Goal: Navigation & Orientation: Go to known website

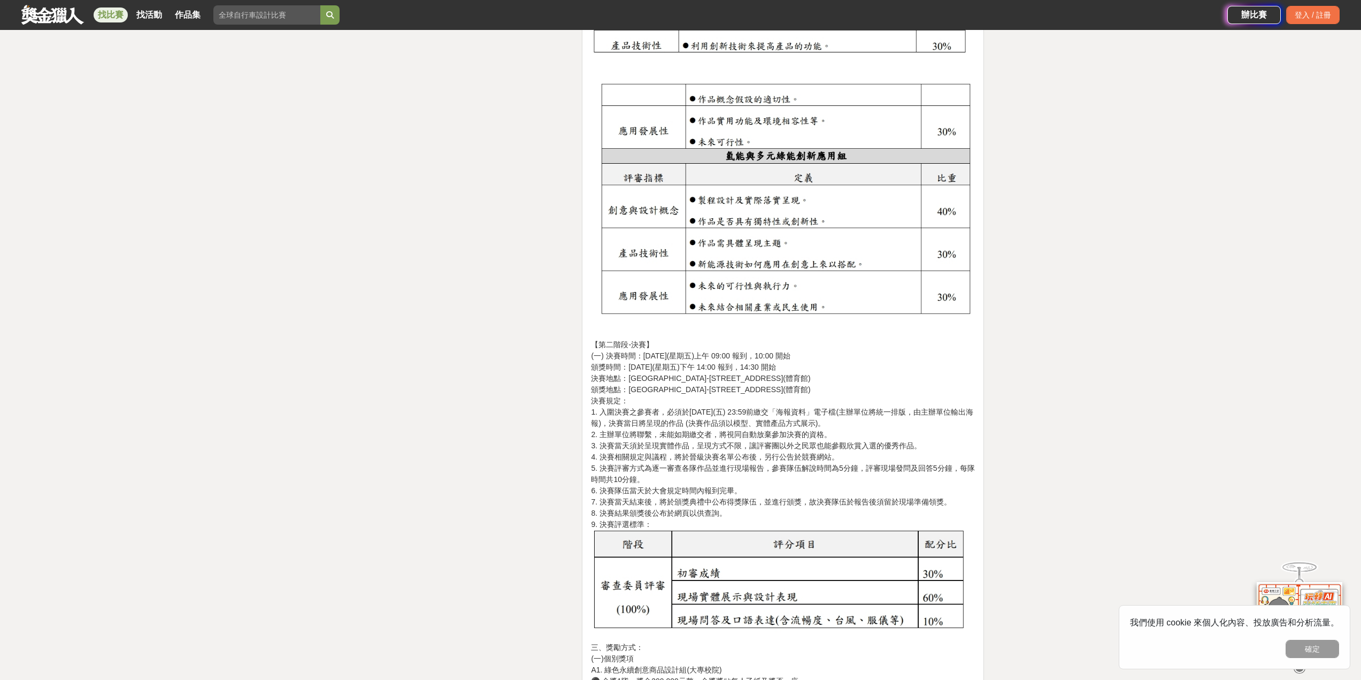
scroll to position [2192, 0]
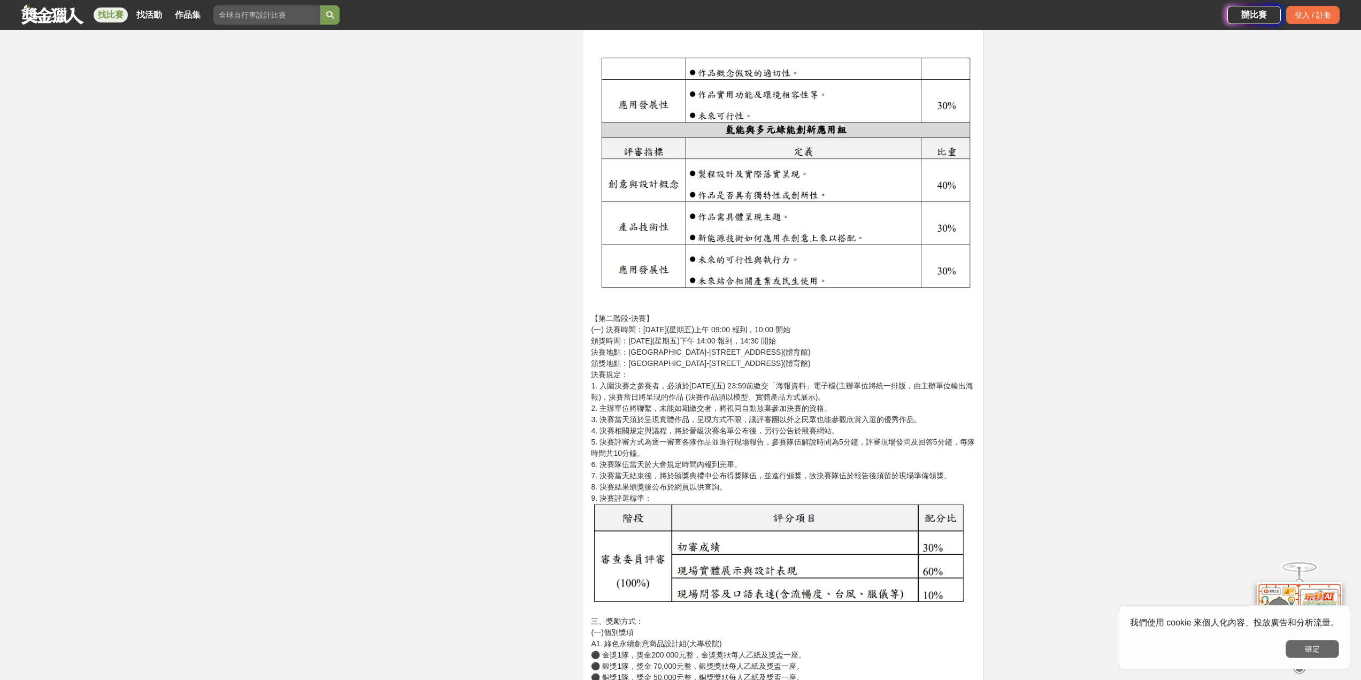
click at [1320, 650] on button "確定" at bounding box center [1311, 649] width 53 height 18
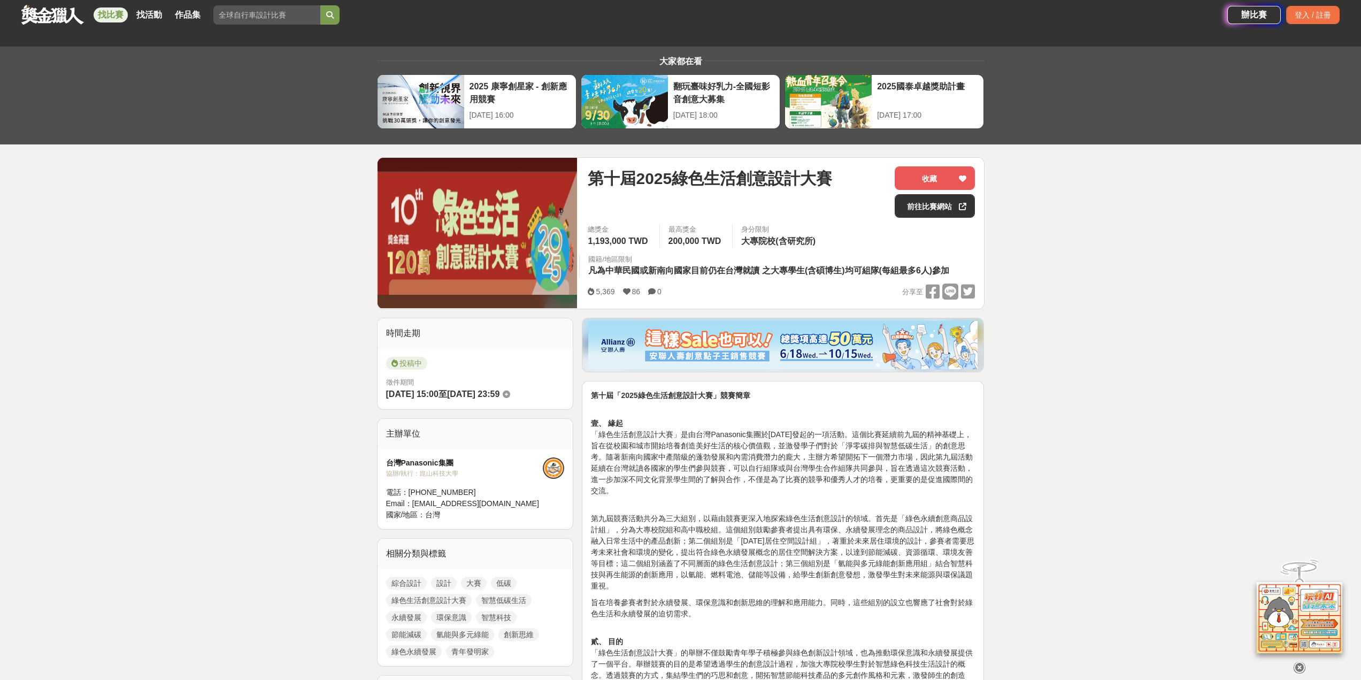
scroll to position [0, 0]
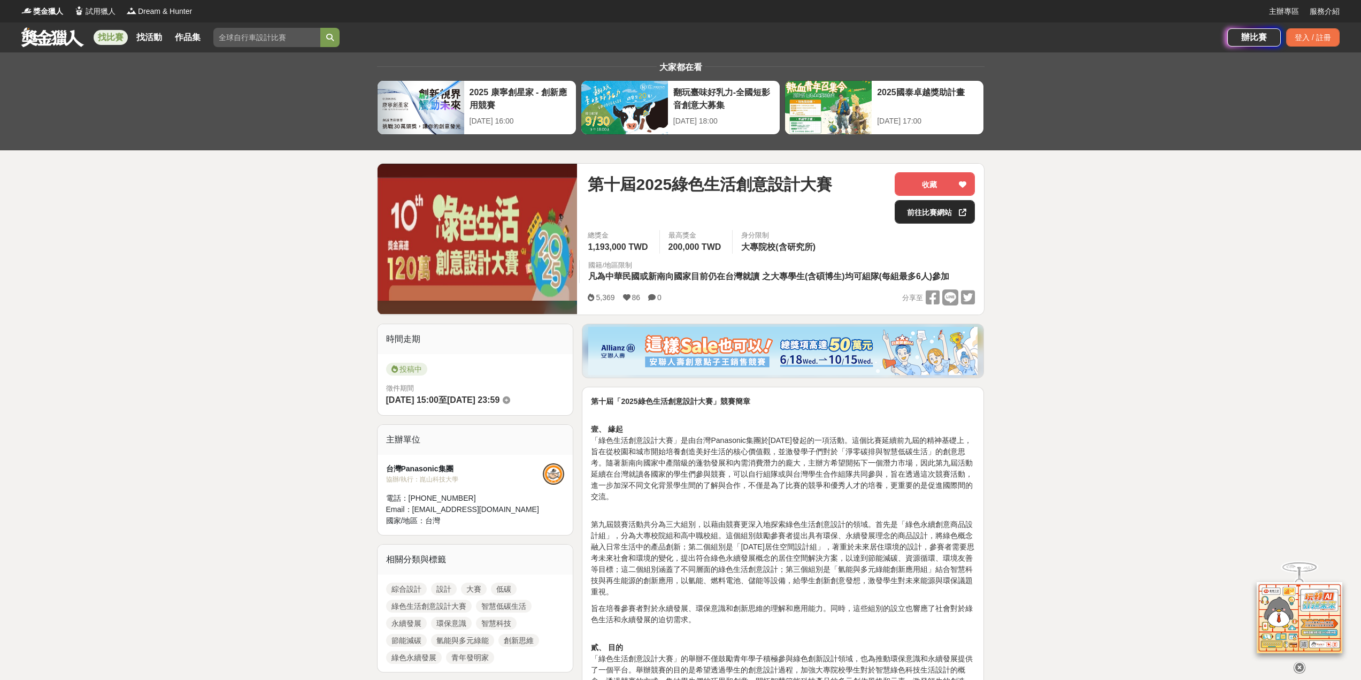
click at [935, 215] on link "前往比賽網站" at bounding box center [935, 212] width 80 height 24
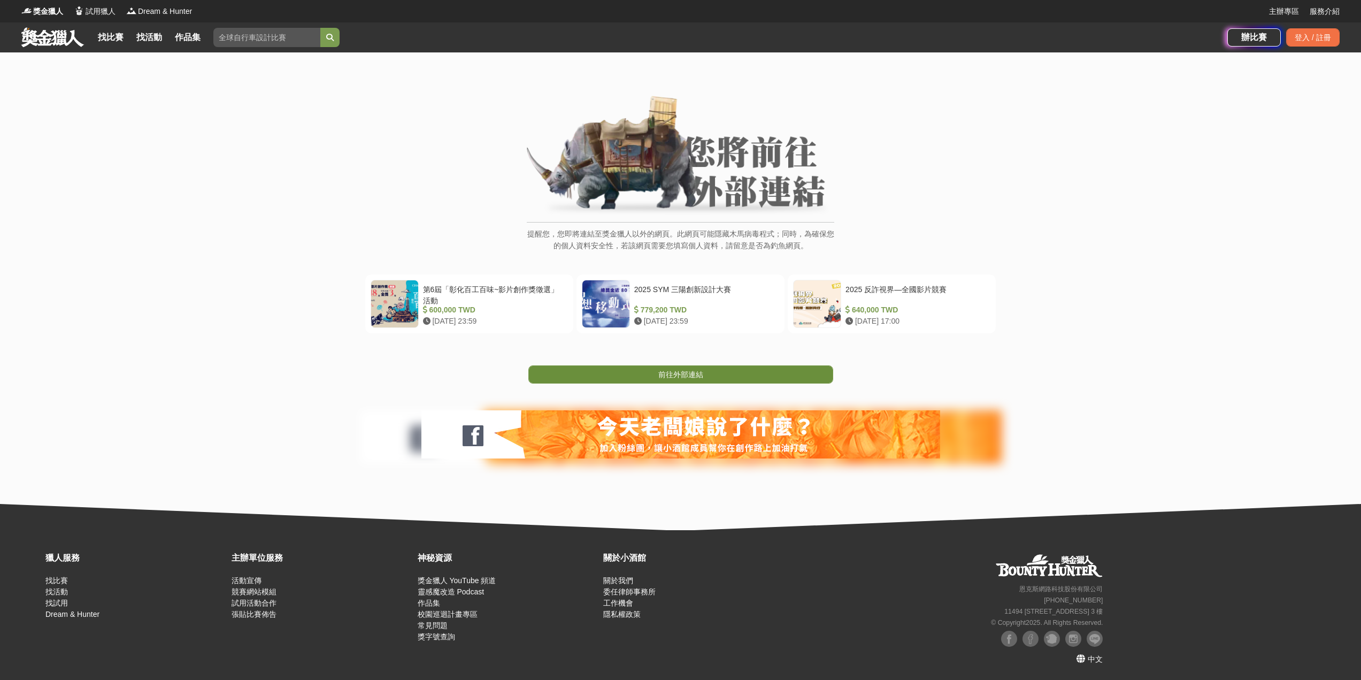
click at [674, 373] on span "前往外部連結" at bounding box center [680, 374] width 45 height 9
